Goal: Task Accomplishment & Management: Use online tool/utility

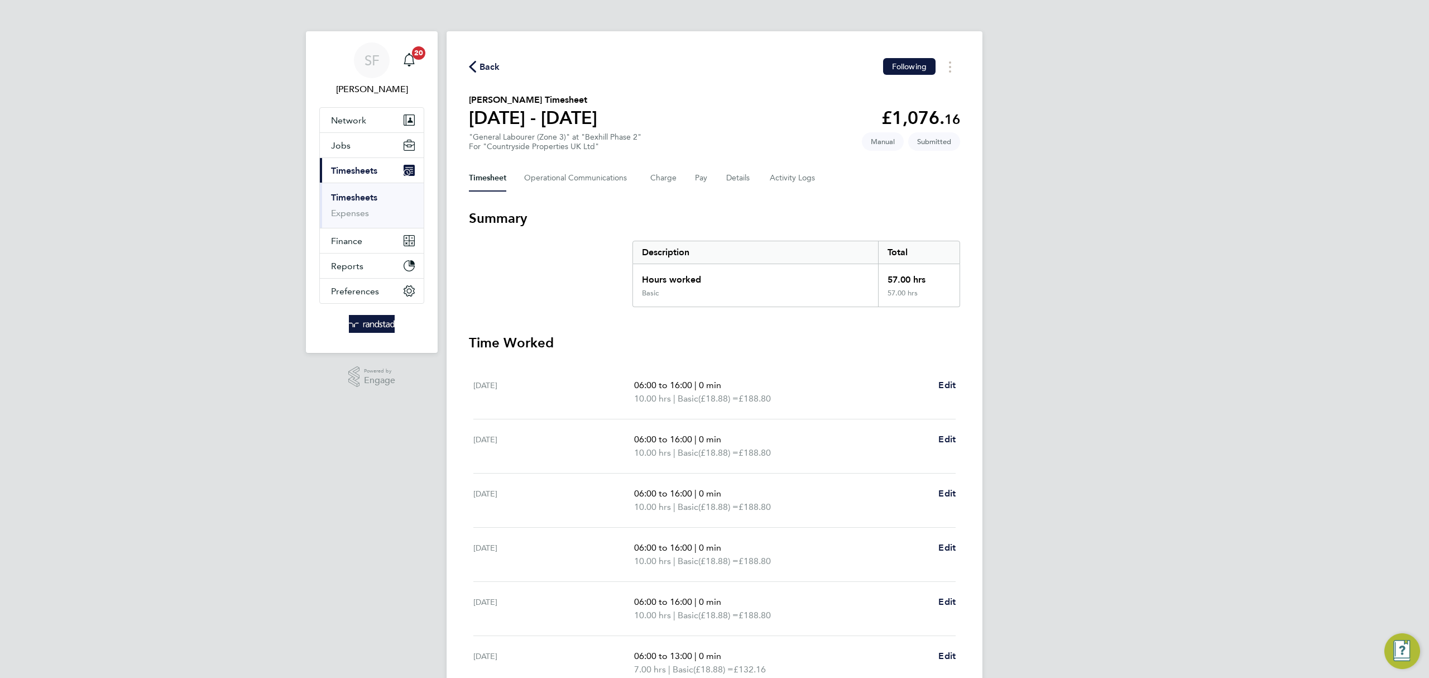
scroll to position [148, 0]
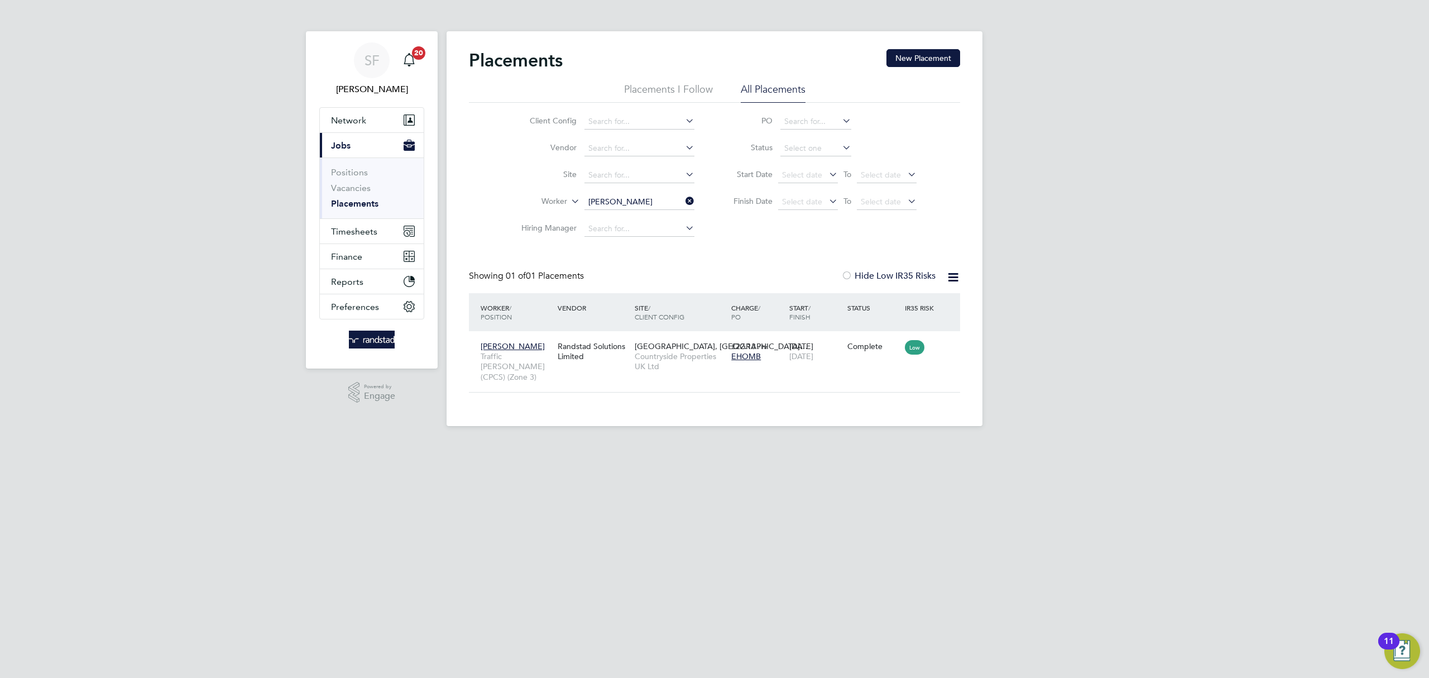
scroll to position [11, 52]
click at [346, 185] on link "Vacancies" at bounding box center [351, 188] width 40 height 11
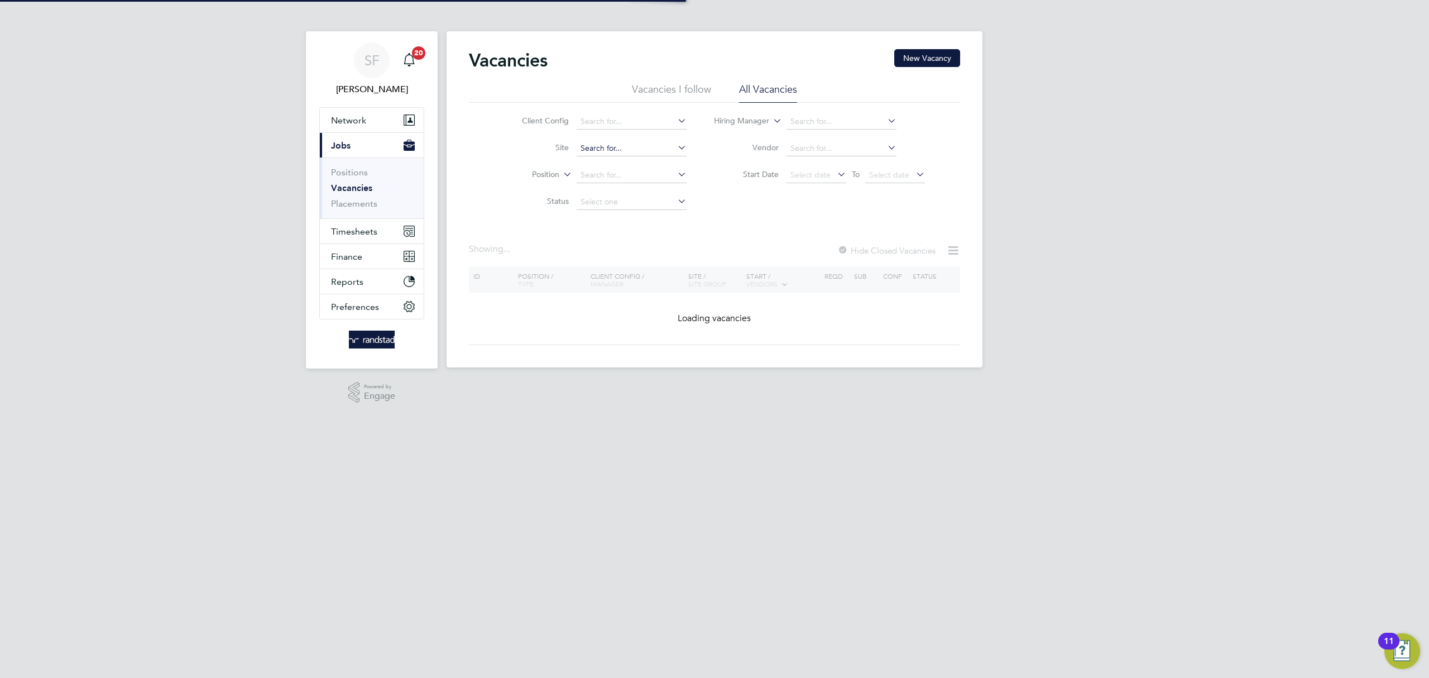
click at [600, 148] on input at bounding box center [632, 149] width 110 height 16
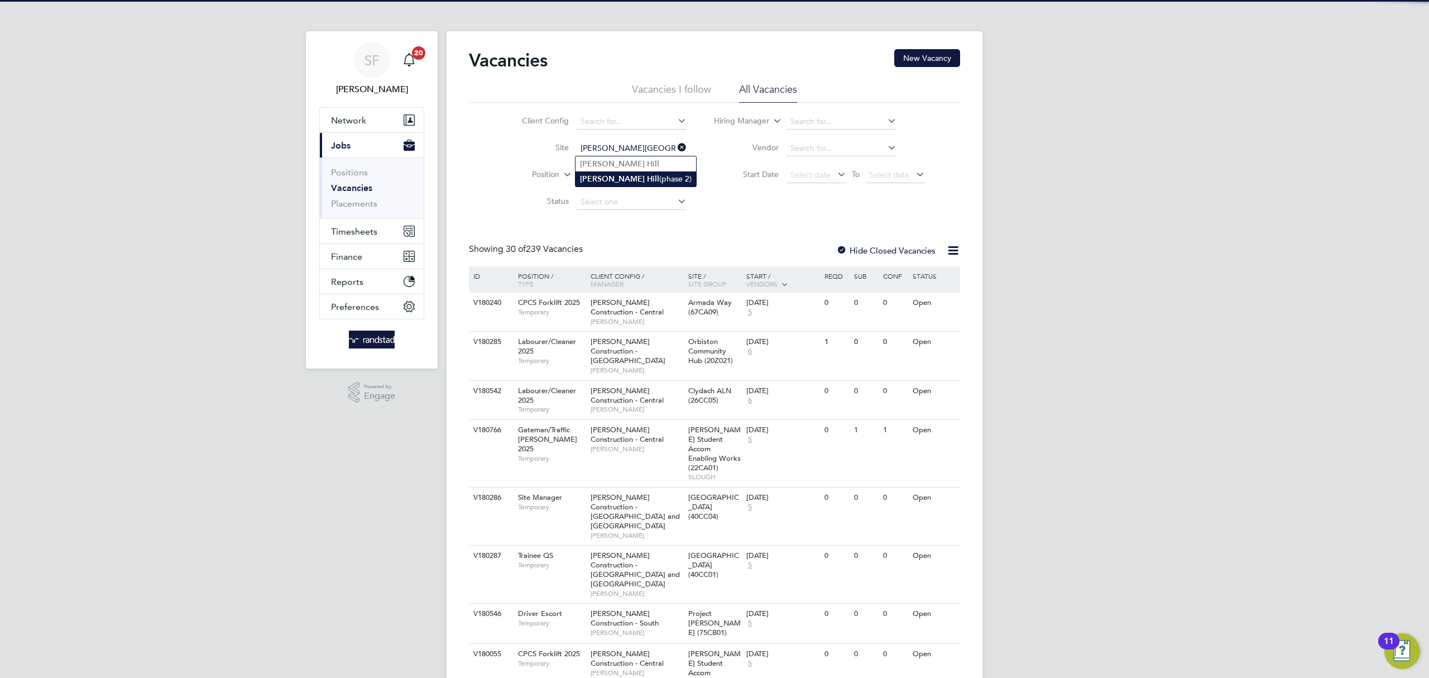
click at [626, 175] on li "Burgess Hill (phase 2)" at bounding box center [635, 178] width 121 height 15
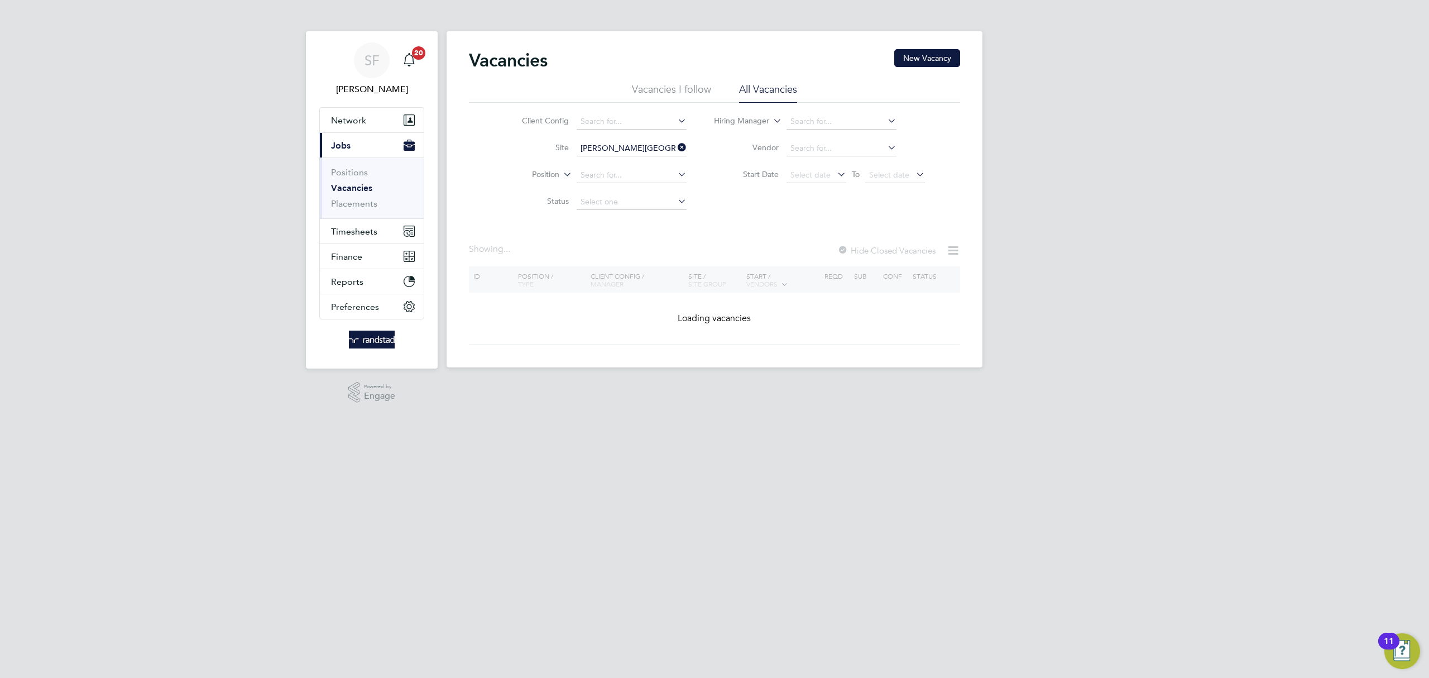
type input "Burgess Hill (phase 2)"
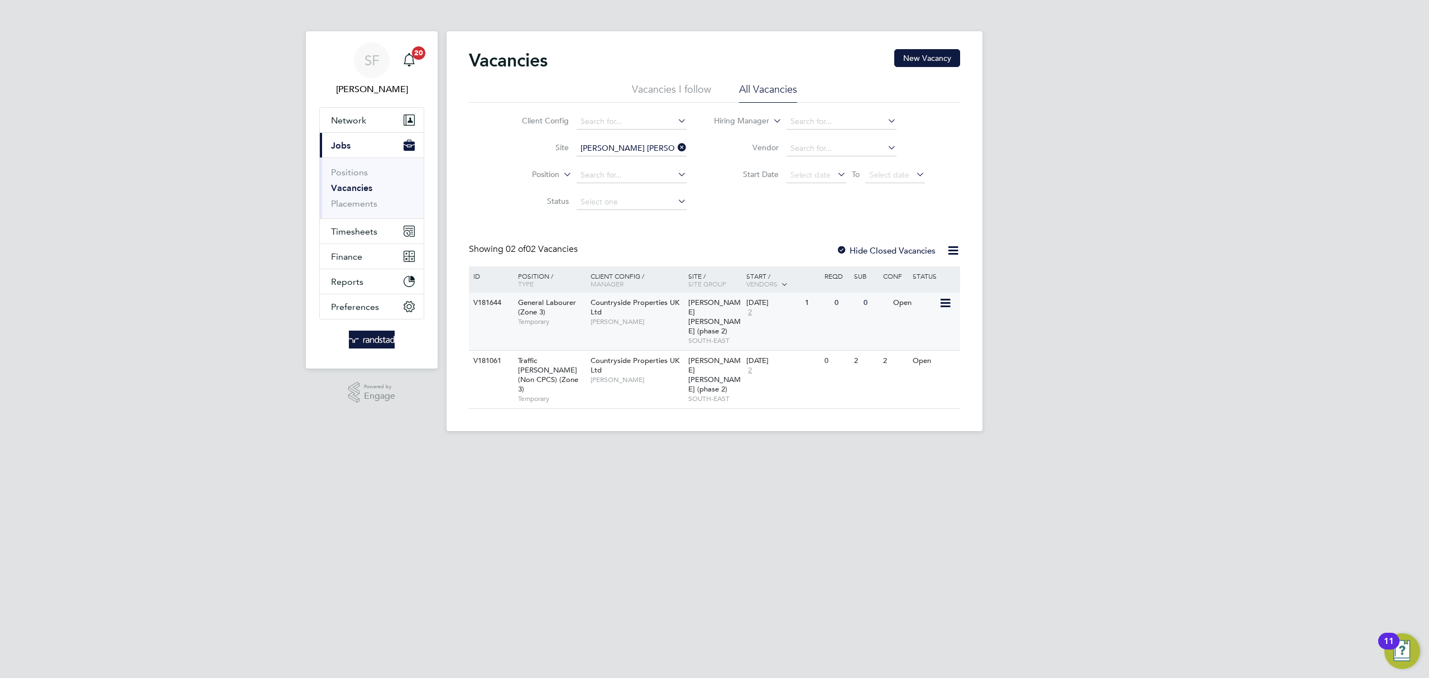
click at [901, 304] on div "Open" at bounding box center [914, 302] width 49 height 21
click at [675, 146] on icon at bounding box center [675, 148] width 0 height 16
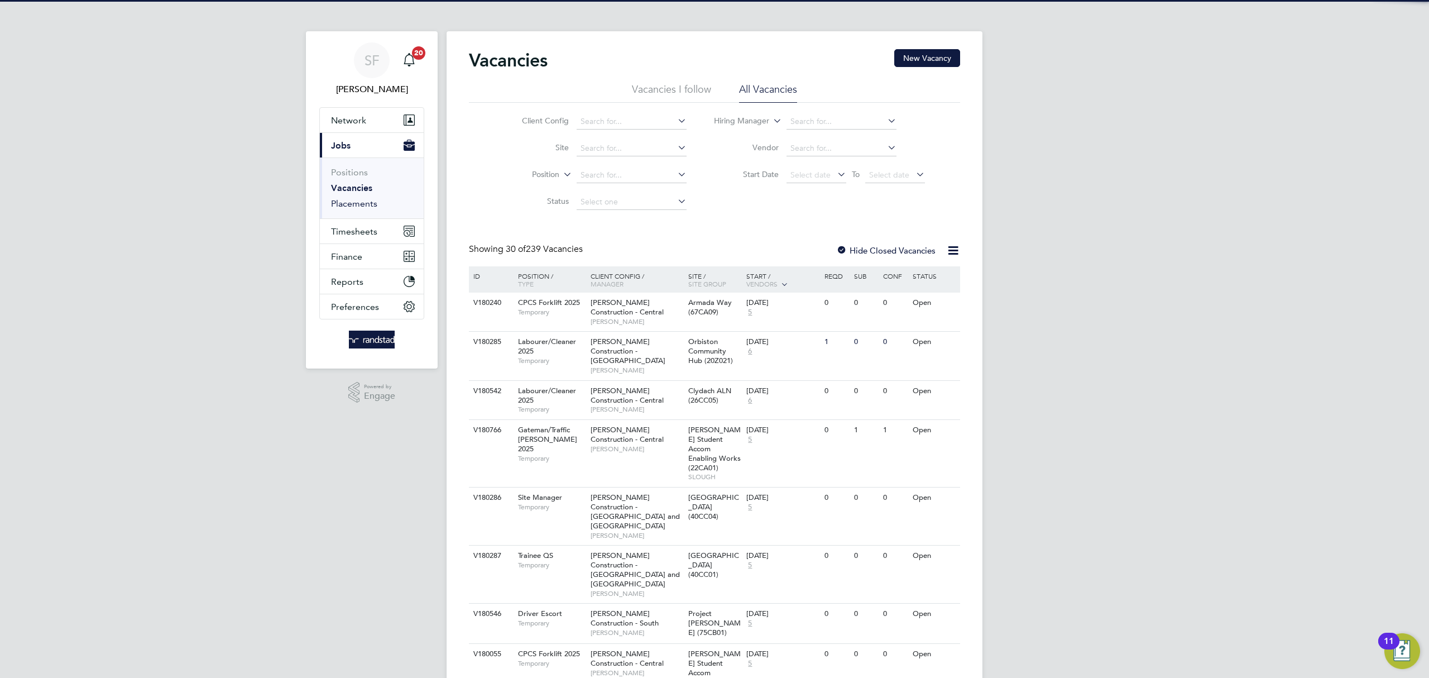
click at [351, 201] on link "Placements" at bounding box center [354, 203] width 46 height 11
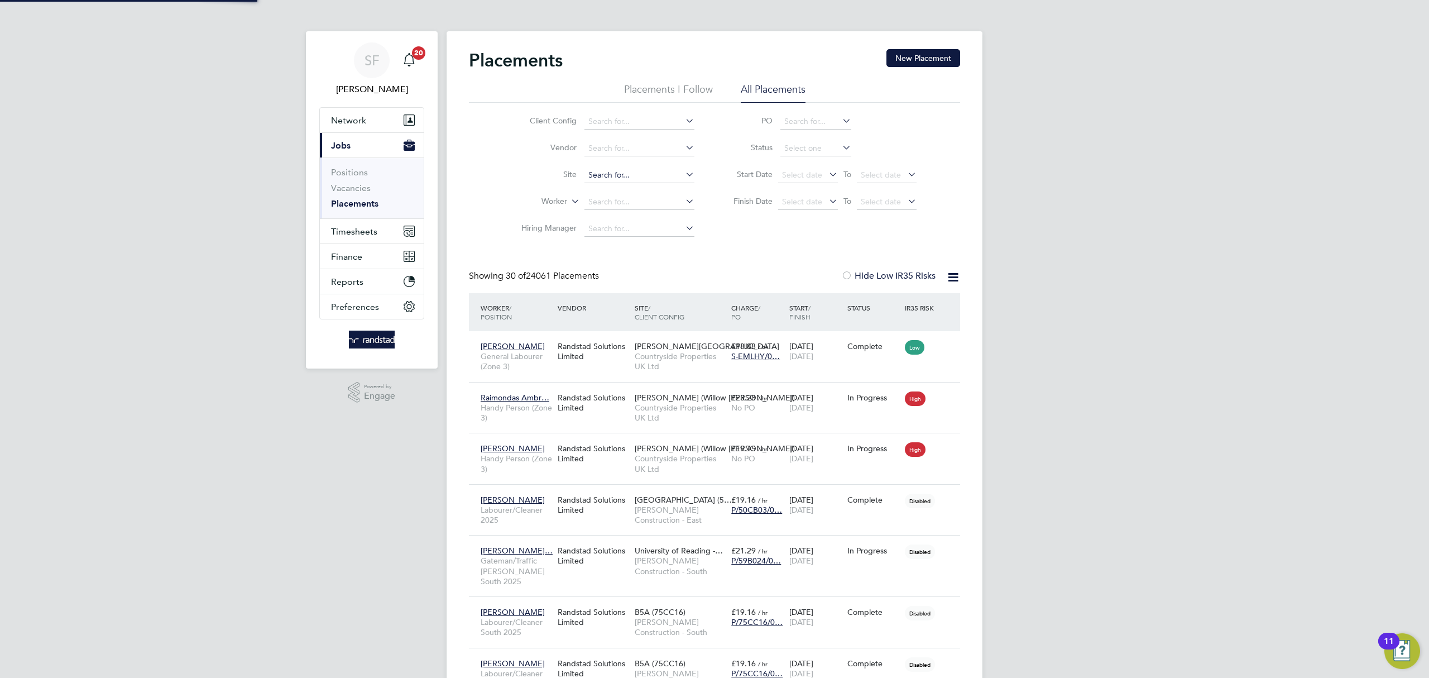
click at [609, 172] on input at bounding box center [639, 175] width 110 height 16
click at [626, 186] on li "Willingdon, The Hindlands" at bounding box center [639, 190] width 111 height 15
type input "Willingdon, The Hindlands"
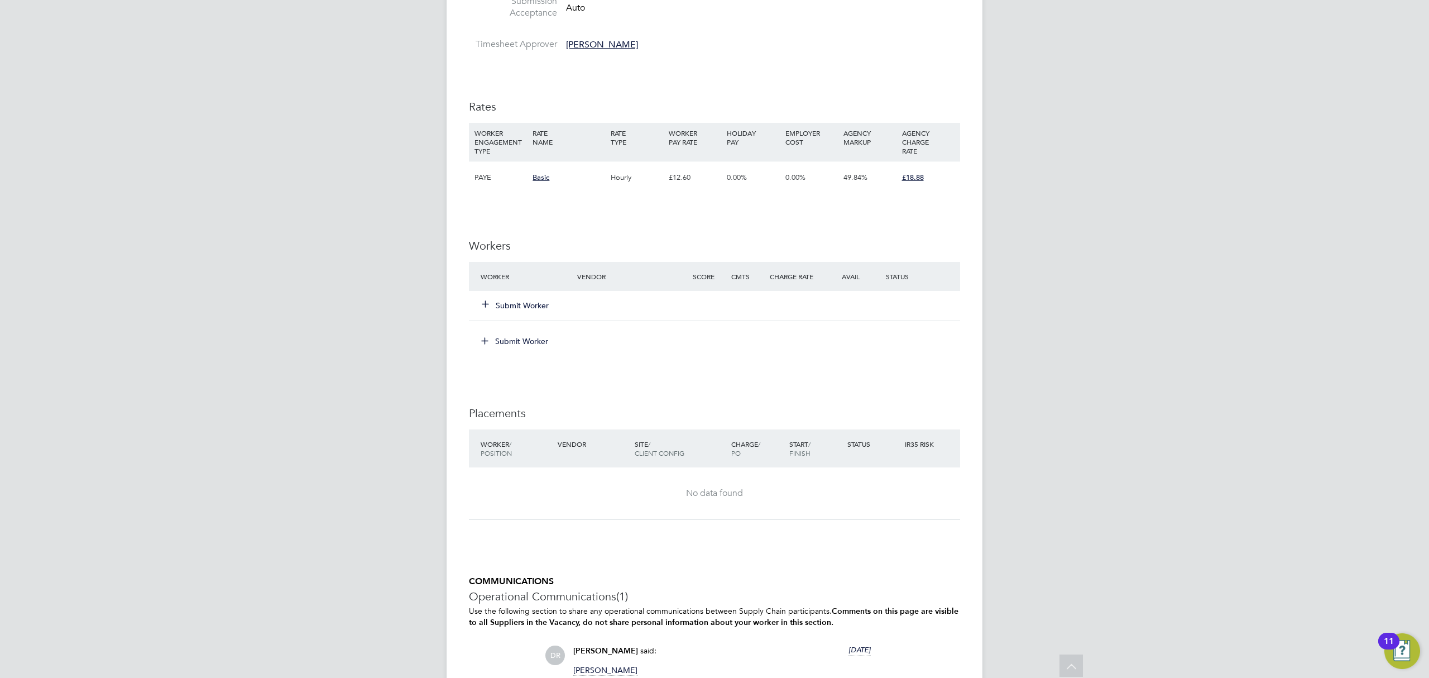
click at [511, 304] on button "Submit Worker" at bounding box center [515, 305] width 67 height 11
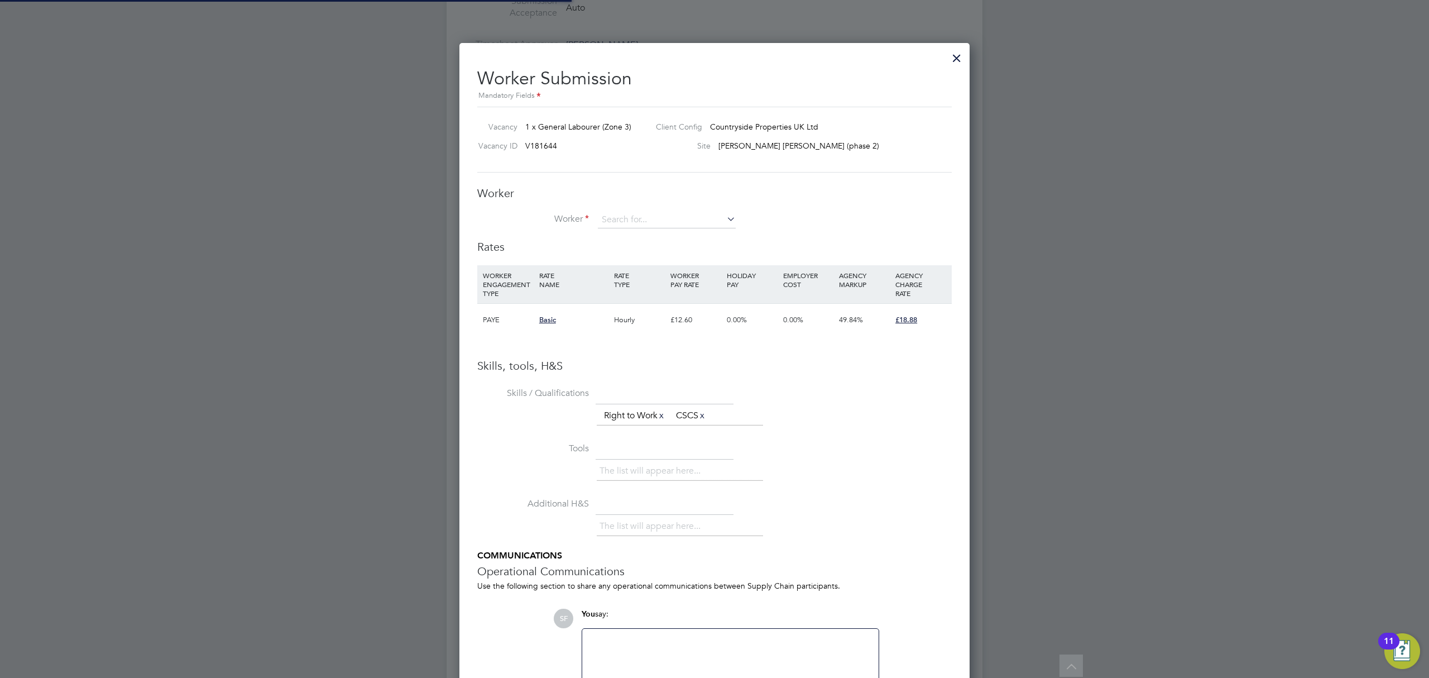
scroll to position [721, 511]
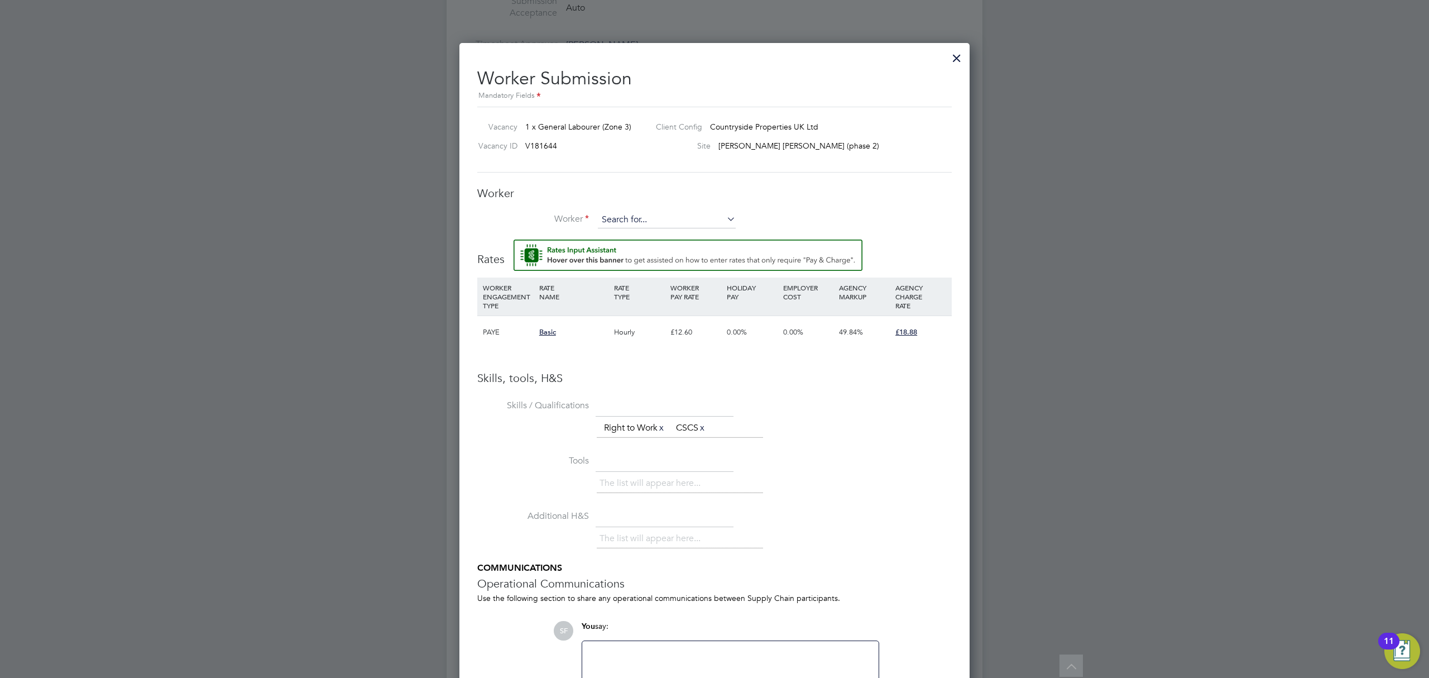
click at [628, 218] on input at bounding box center [667, 220] width 138 height 17
type input "pavlos pa"
click at [952, 56] on div at bounding box center [957, 55] width 20 height 20
